Goal: Task Accomplishment & Management: Use online tool/utility

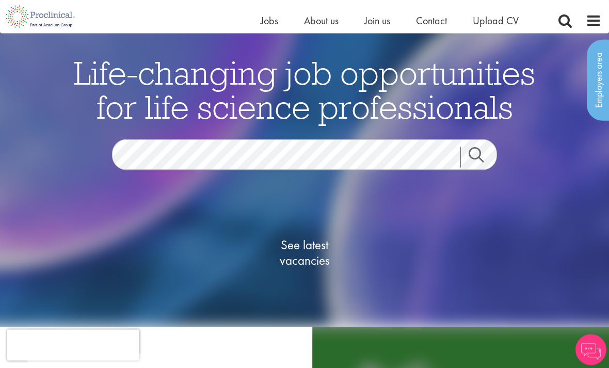
scroll to position [23, 0]
click at [475, 168] on link "Search" at bounding box center [483, 157] width 44 height 21
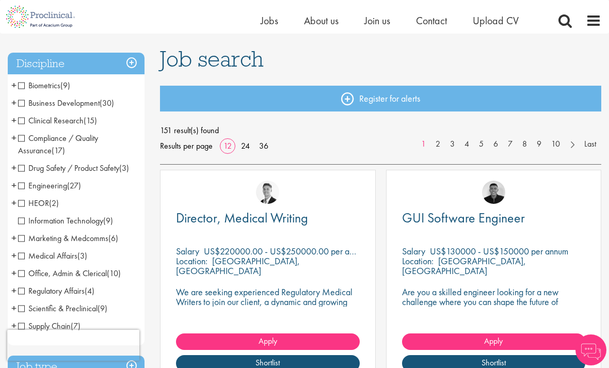
scroll to position [62, 0]
click at [19, 141] on span "Compliance / Quality Assurance" at bounding box center [58, 144] width 80 height 23
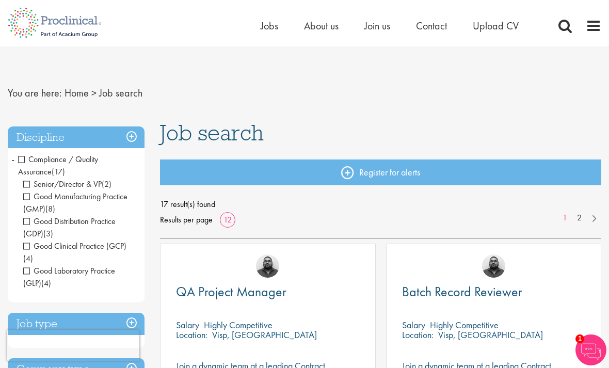
scroll to position [3, 0]
click at [129, 132] on h3 "Discipline" at bounding box center [76, 137] width 137 height 22
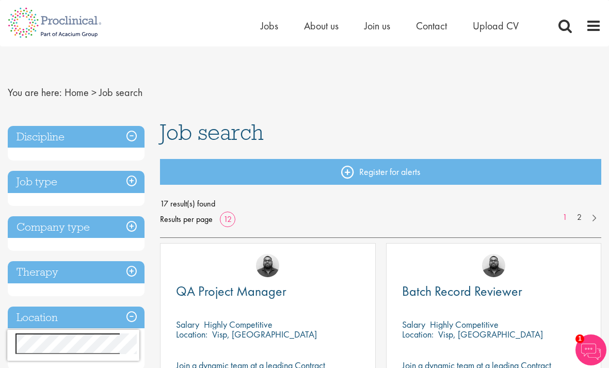
click at [125, 141] on h3 "Discipline" at bounding box center [76, 137] width 137 height 22
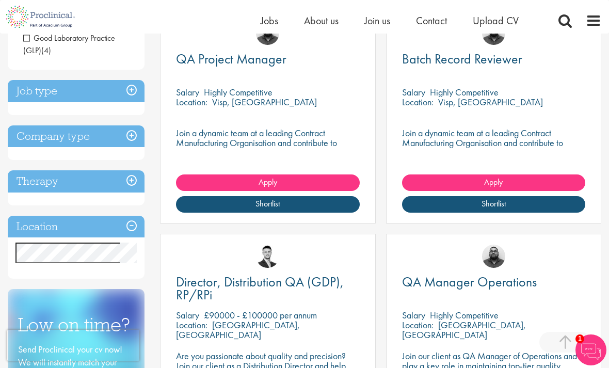
scroll to position [223, 0]
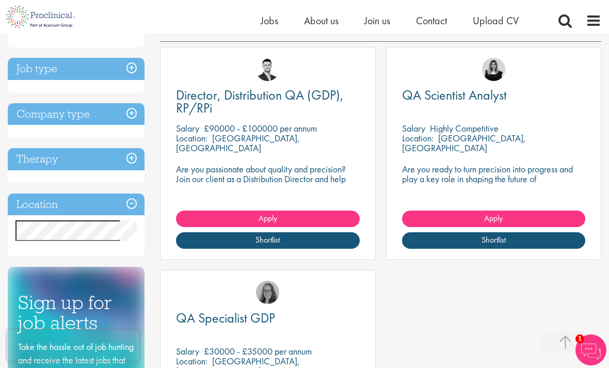
scroll to position [176, 0]
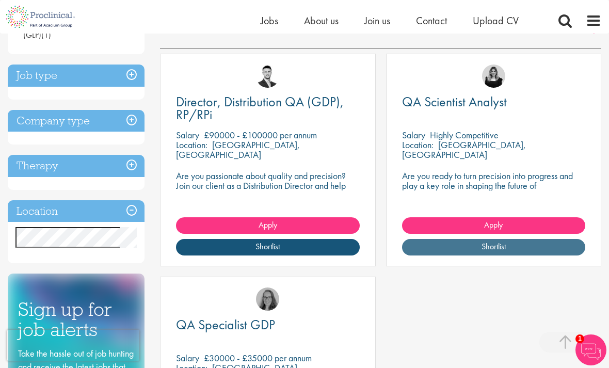
click at [536, 244] on link "Shortlist" at bounding box center [494, 247] width 184 height 17
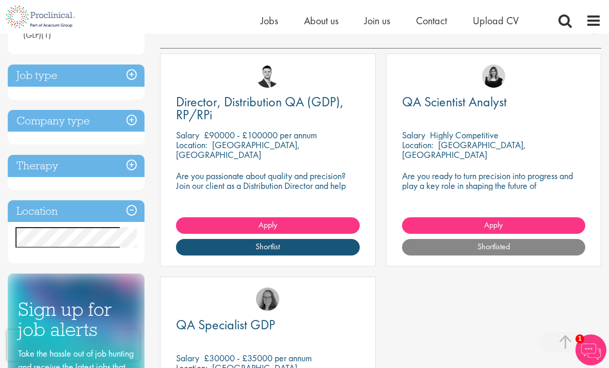
click at [522, 174] on p "Are you ready to turn precision into progress and play a key role in shaping th…" at bounding box center [494, 185] width 184 height 29
click at [481, 108] on span "QA Scientist Analyst" at bounding box center [454, 102] width 105 height 18
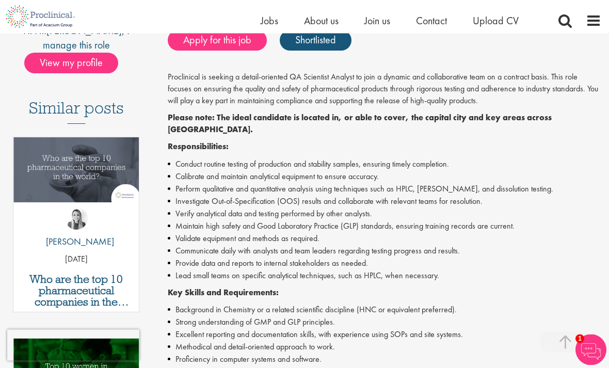
scroll to position [229, 0]
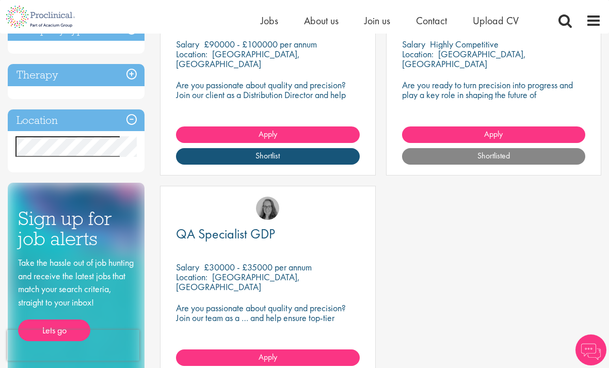
scroll to position [280, 0]
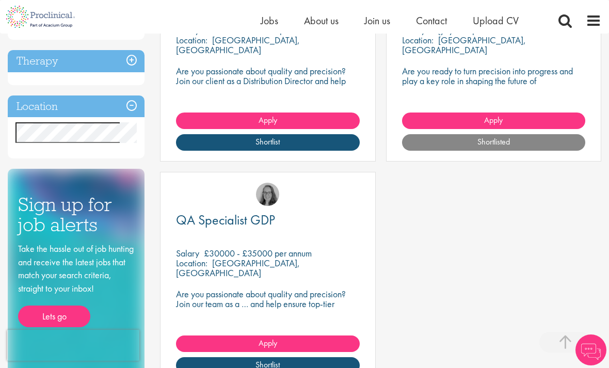
click at [271, 234] on div "QA Specialist GDP" at bounding box center [268, 227] width 184 height 27
click at [272, 195] on img at bounding box center [267, 194] width 23 height 23
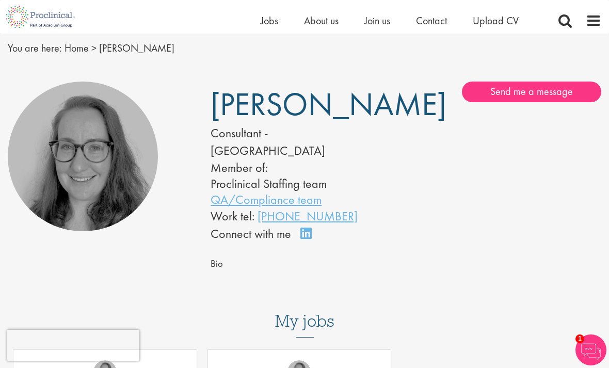
scroll to position [34, 0]
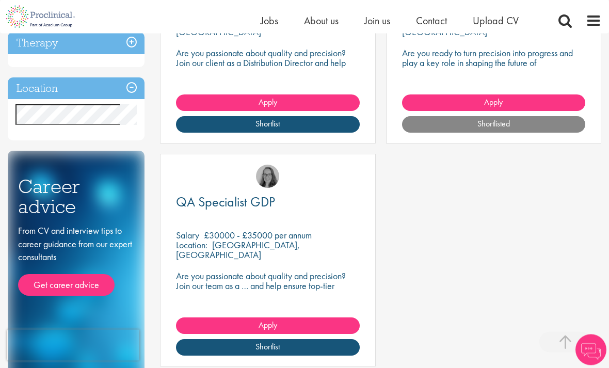
scroll to position [296, 0]
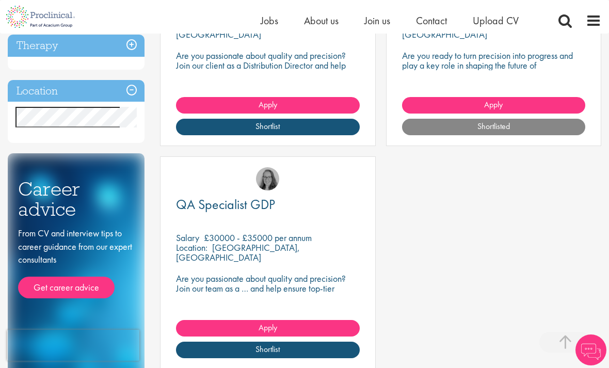
click at [260, 240] on p "£30000 - £35000 per annum" at bounding box center [258, 238] width 108 height 12
click at [263, 282] on p "Are you passionate about quality and precision? Join our team as a … and help e…" at bounding box center [268, 288] width 184 height 29
click at [257, 242] on p "[GEOGRAPHIC_DATA], [GEOGRAPHIC_DATA]" at bounding box center [238, 253] width 124 height 22
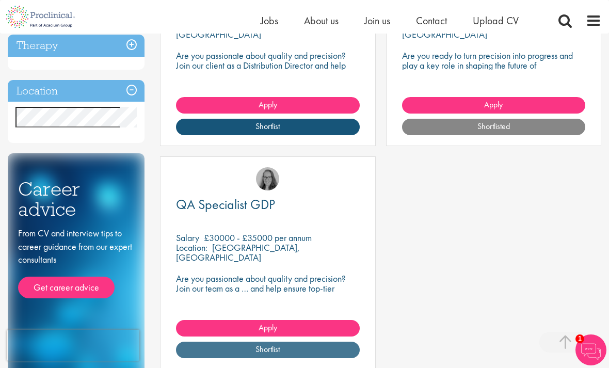
click at [303, 349] on link "Shortlist" at bounding box center [268, 350] width 184 height 17
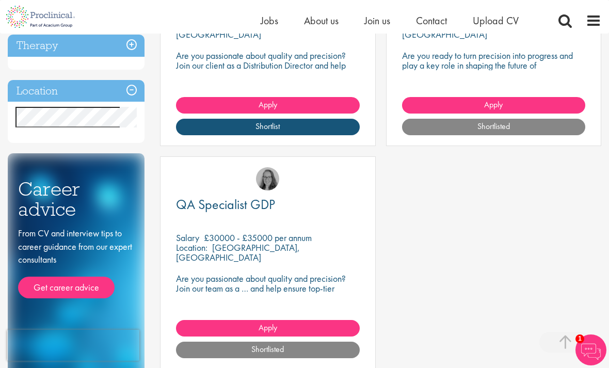
click at [281, 242] on p "[GEOGRAPHIC_DATA], [GEOGRAPHIC_DATA]" at bounding box center [238, 253] width 124 height 22
click at [245, 240] on p "£30000 - £35000 per annum" at bounding box center [258, 238] width 108 height 12
click at [214, 248] on p "[GEOGRAPHIC_DATA], [GEOGRAPHIC_DATA]" at bounding box center [238, 253] width 124 height 22
click at [221, 243] on p "[GEOGRAPHIC_DATA], [GEOGRAPHIC_DATA]" at bounding box center [238, 253] width 124 height 22
click at [231, 298] on div "QA Specialist GDP Salary £30000 - £35000 per annum Location: Bedfordshire, Engl…" at bounding box center [268, 262] width 216 height 213
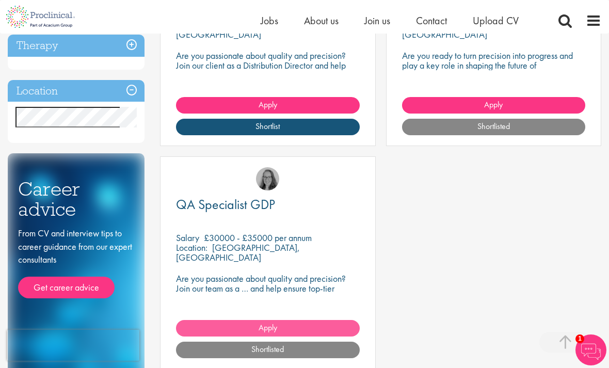
click at [281, 328] on link "Apply" at bounding box center [268, 328] width 184 height 17
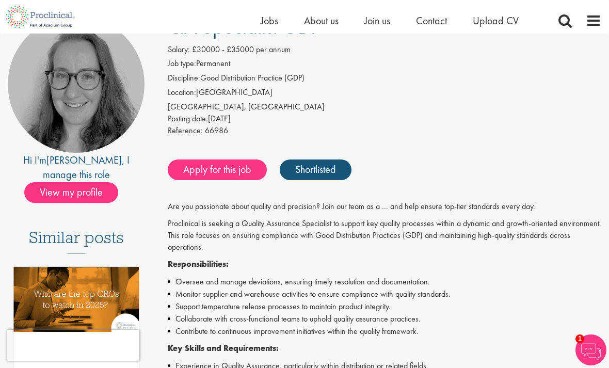
scroll to position [99, 0]
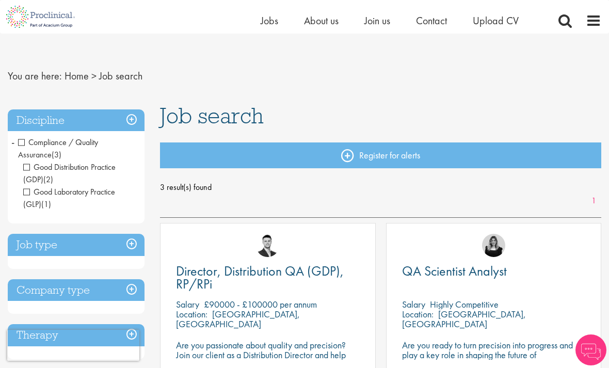
scroll to position [7, 0]
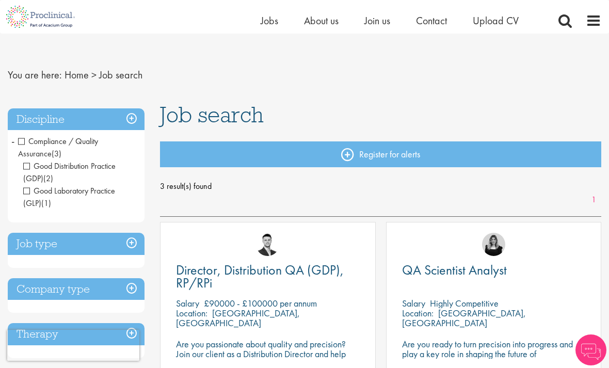
click at [21, 140] on span "Compliance / Quality Assurance" at bounding box center [58, 147] width 80 height 23
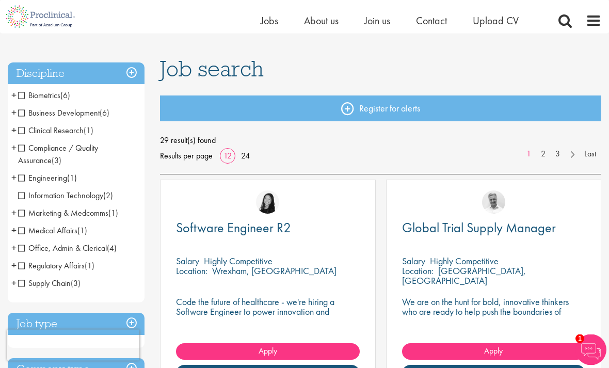
scroll to position [53, 0]
click at [20, 233] on span "Medical Affairs" at bounding box center [47, 230] width 59 height 11
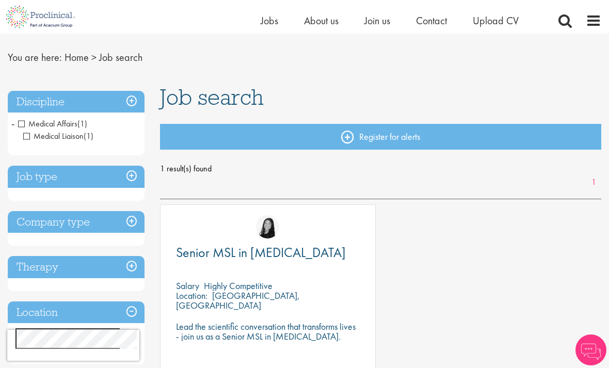
scroll to position [25, 0]
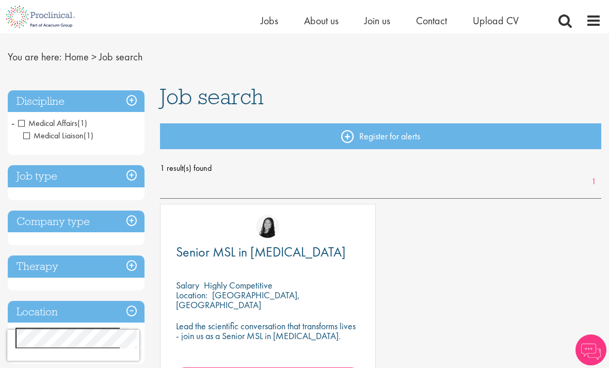
click at [21, 124] on span "Medical Affairs" at bounding box center [47, 123] width 59 height 11
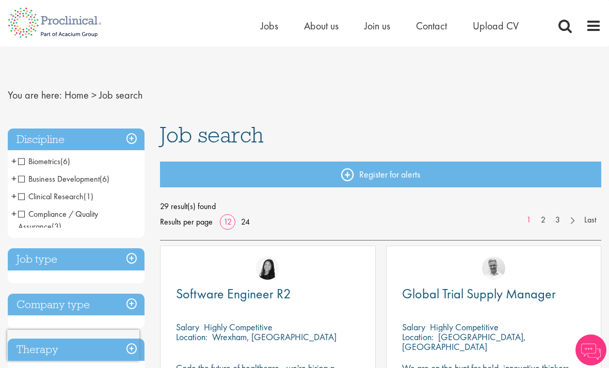
click at [39, 143] on h3 "Discipline" at bounding box center [76, 140] width 137 height 22
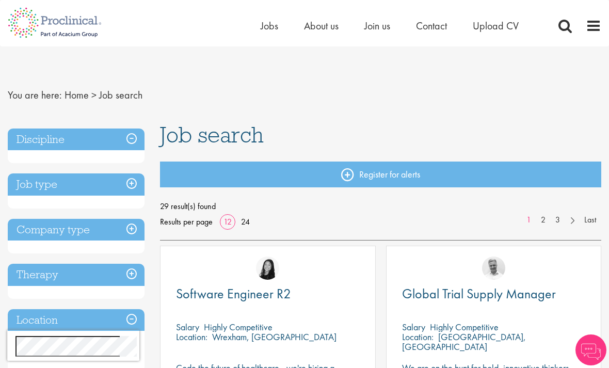
click at [24, 140] on h3 "Discipline" at bounding box center [76, 140] width 137 height 22
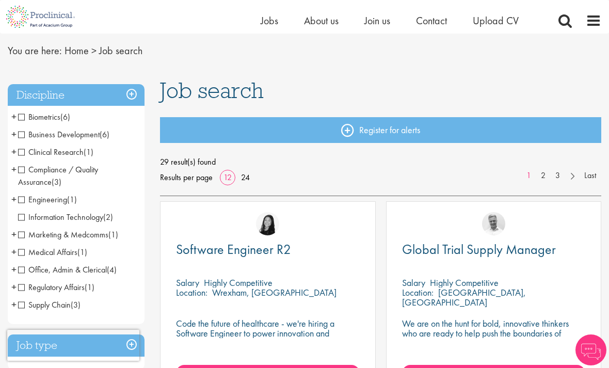
scroll to position [34, 0]
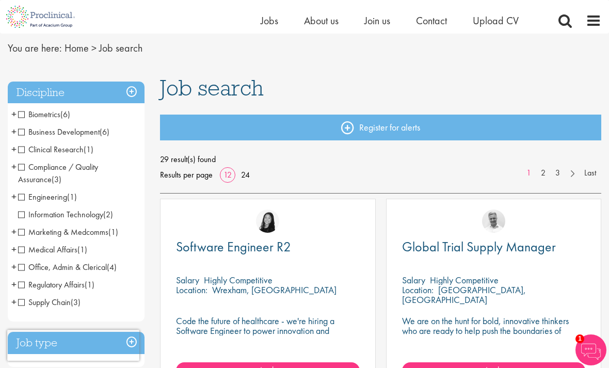
click at [19, 287] on span "Regulatory Affairs" at bounding box center [51, 284] width 67 height 11
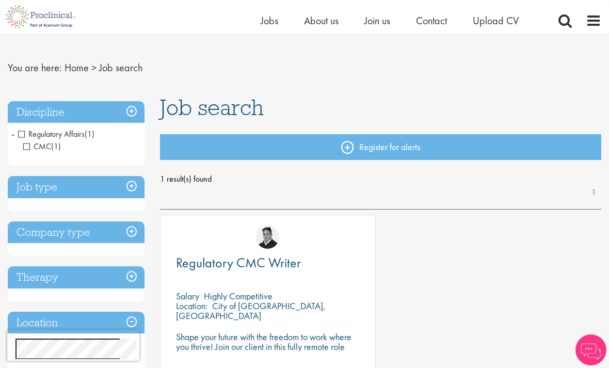
scroll to position [15, 0]
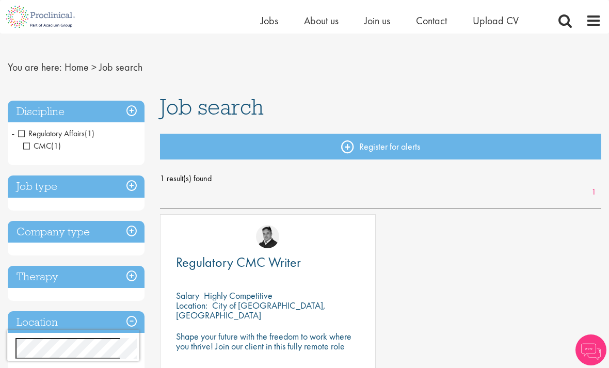
click at [20, 133] on span "Regulatory Affairs" at bounding box center [51, 133] width 67 height 11
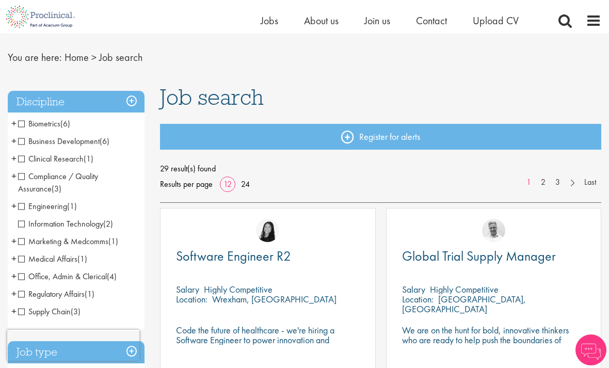
scroll to position [25, 0]
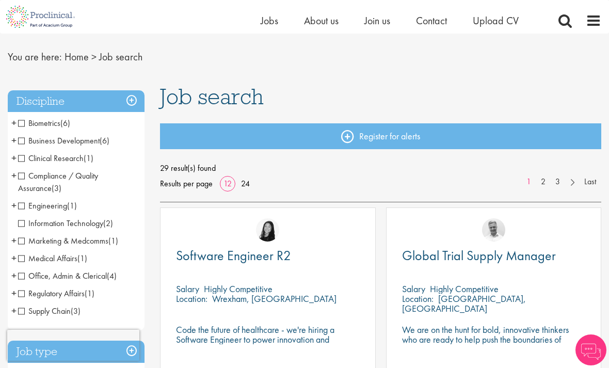
click at [19, 164] on span "Clinical Research" at bounding box center [51, 158] width 66 height 11
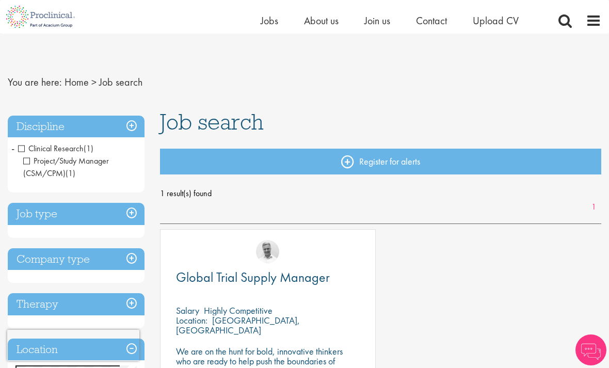
scroll to position [18, 0]
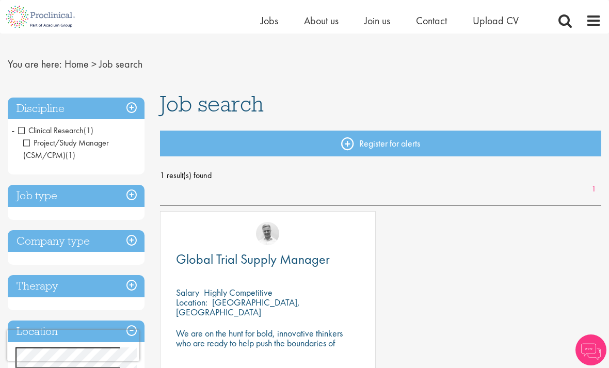
click at [22, 131] on span "Clinical Research" at bounding box center [51, 130] width 66 height 11
